Goal: Contribute content: Contribute content

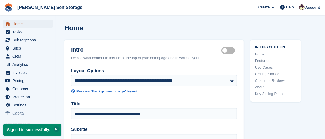
click at [25, 22] on span "Home" at bounding box center [29, 24] width 34 height 8
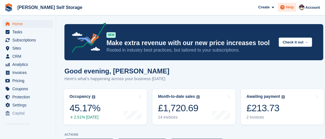
click at [290, 6] on span "Help" at bounding box center [290, 7] width 8 height 6
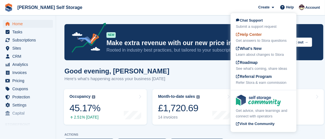
click at [258, 36] on span "Help Center" at bounding box center [249, 34] width 26 height 4
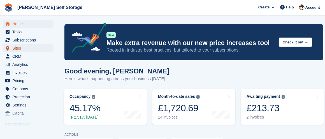
click at [24, 46] on span "Sites" at bounding box center [29, 48] width 34 height 8
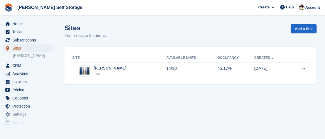
click at [22, 46] on span "Sites" at bounding box center [29, 48] width 34 height 8
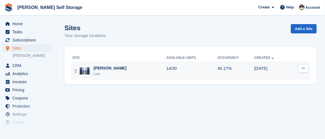
click at [304, 66] on button at bounding box center [303, 68] width 10 height 8
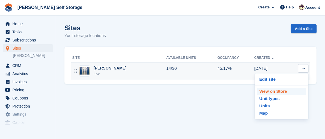
click at [281, 89] on p "View on Store" at bounding box center [281, 91] width 49 height 7
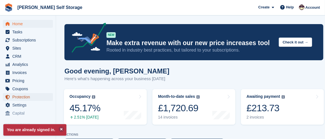
click at [25, 95] on span "Protection" at bounding box center [29, 97] width 34 height 8
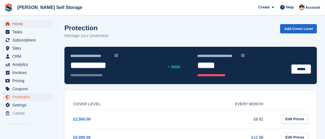
click at [18, 22] on span "Home" at bounding box center [29, 24] width 34 height 8
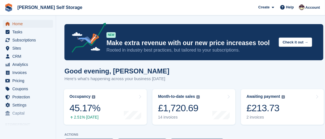
click at [32, 22] on span "Home" at bounding box center [29, 24] width 34 height 8
click at [15, 47] on span "Sites" at bounding box center [29, 48] width 34 height 8
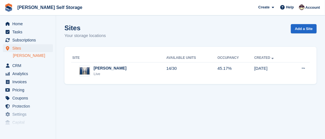
click at [21, 55] on link "[PERSON_NAME]" at bounding box center [33, 55] width 40 height 5
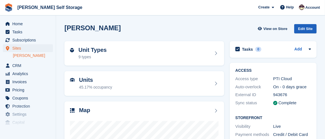
click at [310, 27] on div "Edit Site" at bounding box center [306, 28] width 22 height 9
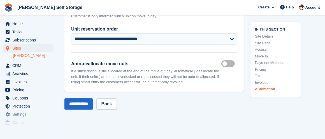
scroll to position [2529, 0]
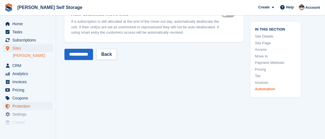
click at [18, 105] on span "Protection" at bounding box center [29, 106] width 34 height 8
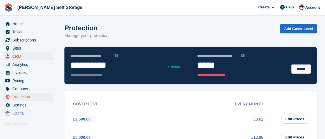
click at [16, 55] on span "CRM" at bounding box center [29, 56] width 34 height 8
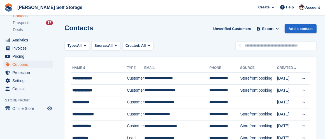
scroll to position [52, 0]
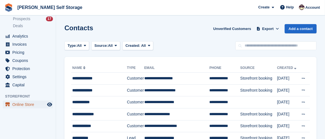
click at [30, 102] on span "Online Store" at bounding box center [29, 105] width 34 height 8
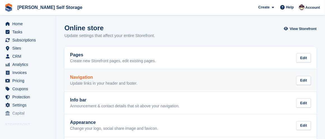
click at [86, 76] on h2 "Navigation" at bounding box center [104, 77] width 68 height 5
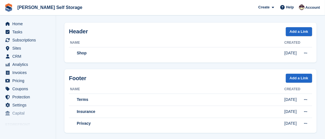
scroll to position [29, 0]
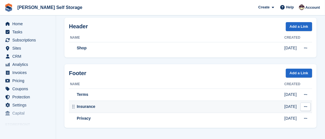
click at [305, 105] on icon at bounding box center [305, 107] width 3 height 4
click at [266, 114] on p "Edit" at bounding box center [284, 117] width 49 height 7
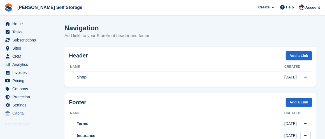
scroll to position [29, 0]
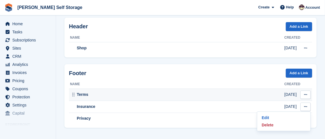
click at [83, 93] on div "Terms" at bounding box center [177, 95] width 215 height 6
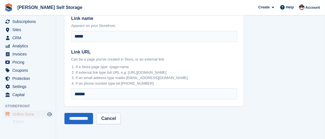
scroll to position [22, 0]
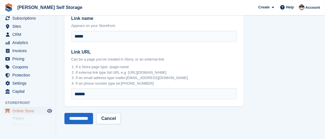
click at [30, 110] on span "Online Store" at bounding box center [29, 111] width 34 height 8
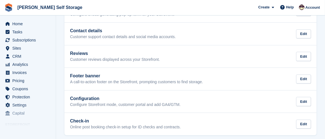
scroll to position [141, 0]
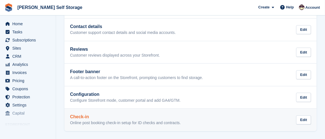
click at [80, 115] on h2 "Check-in" at bounding box center [125, 116] width 111 height 5
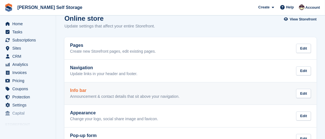
scroll to position [10, 0]
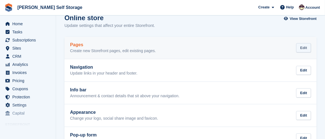
click at [303, 45] on div "Edit" at bounding box center [303, 47] width 15 height 9
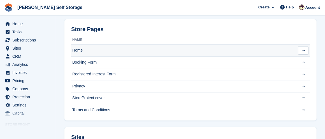
scroll to position [28, 0]
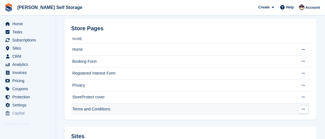
click at [128, 105] on td "Terms and Conditions" at bounding box center [184, 109] width 227 height 12
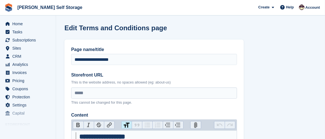
click at [203, 80] on p "This is the website address, no spaces allowed (eg: about-us)" at bounding box center [154, 83] width 166 height 6
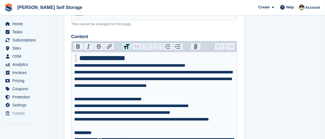
scroll to position [75, 0]
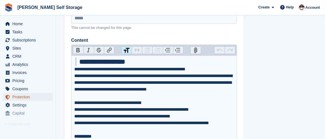
click at [28, 95] on span "Protection" at bounding box center [29, 97] width 34 height 8
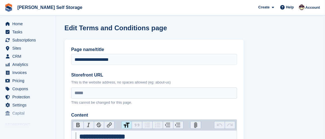
scroll to position [75, 0]
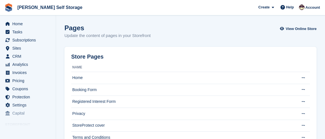
scroll to position [28, 0]
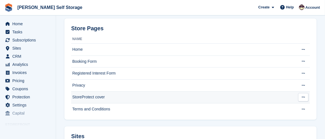
click at [120, 95] on td "StoreProtect cover" at bounding box center [184, 97] width 227 height 12
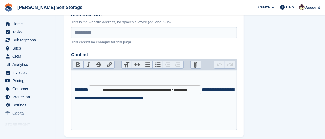
scroll to position [63, 0]
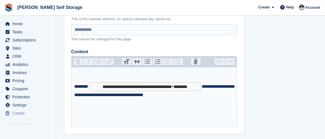
click at [157, 85] on span "**********" at bounding box center [138, 87] width 70 height 4
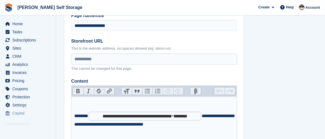
scroll to position [34, 0]
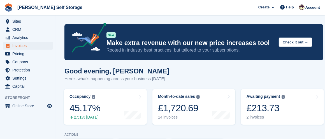
scroll to position [27, 0]
click at [34, 103] on span "Online Store" at bounding box center [29, 106] width 34 height 8
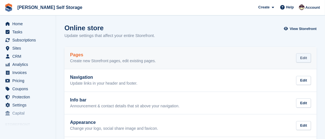
click at [303, 54] on div "Edit" at bounding box center [303, 57] width 15 height 9
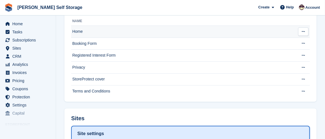
scroll to position [46, 0]
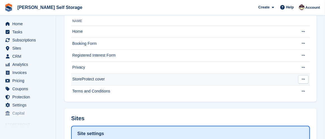
click at [224, 77] on td "StoreProtect cover" at bounding box center [184, 79] width 227 height 12
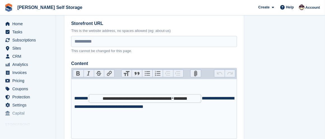
scroll to position [52, 0]
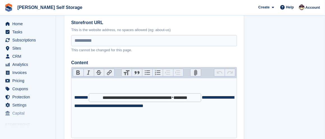
click at [204, 98] on div "**********" at bounding box center [154, 108] width 160 height 56
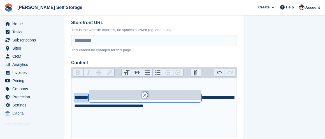
click at [202, 96] on figure "**********" at bounding box center [145, 97] width 113 height 9
click at [148, 94] on button "******" at bounding box center [145, 95] width 6 height 6
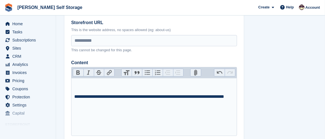
type trix-editor "**********"
drag, startPoint x: 92, startPoint y: 96, endPoint x: 129, endPoint y: 98, distance: 37.6
click at [129, 98] on div "**********" at bounding box center [154, 107] width 160 height 54
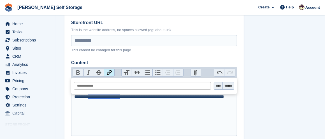
click at [108, 71] on button "Link" at bounding box center [109, 72] width 10 height 7
click at [217, 85] on input "****" at bounding box center [218, 85] width 8 height 7
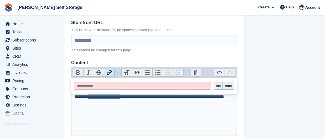
click at [217, 85] on input "****" at bounding box center [218, 85] width 8 height 7
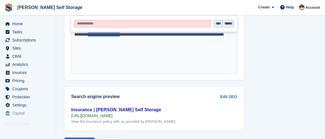
scroll to position [139, 0]
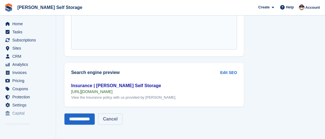
click at [112, 118] on link "Cancel" at bounding box center [110, 119] width 24 height 11
